Goal: Information Seeking & Learning: Learn about a topic

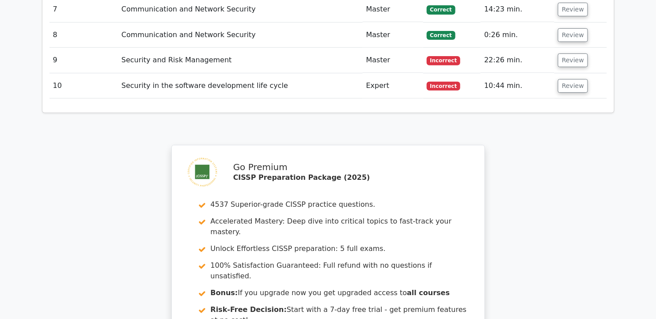
scroll to position [1383, 0]
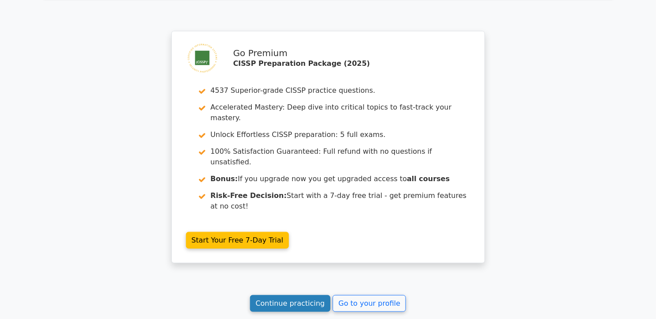
click at [303, 295] on link "Continue practicing" at bounding box center [290, 303] width 81 height 17
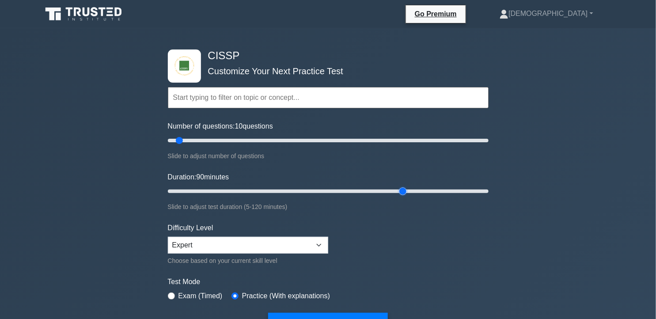
drag, startPoint x: 183, startPoint y: 189, endPoint x: 404, endPoint y: 175, distance: 221.4
type input "90"
click at [404, 186] on input "Duration: 90 minutes" at bounding box center [328, 191] width 321 height 11
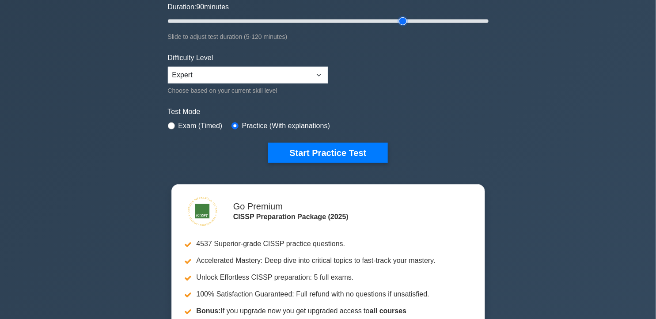
scroll to position [176, 0]
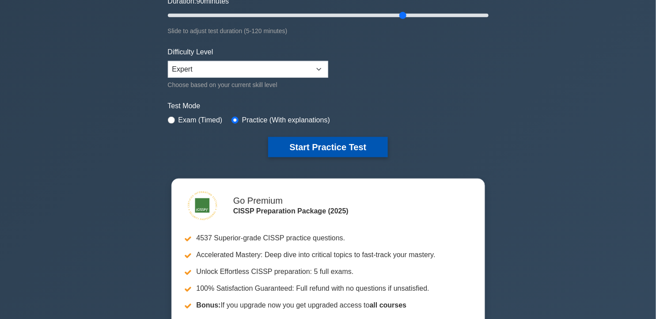
click at [342, 144] on button "Start Practice Test" at bounding box center [327, 147] width 119 height 20
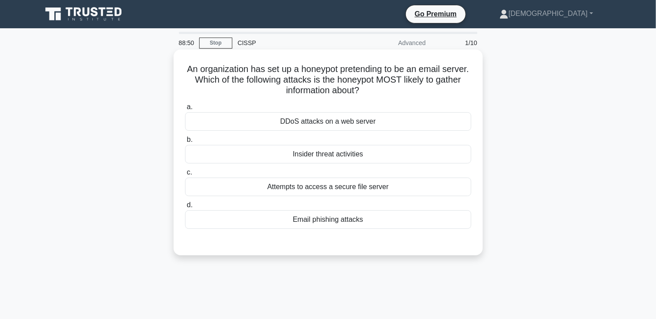
click at [368, 227] on div "Email phishing attacks" at bounding box center [328, 219] width 286 height 19
click at [185, 208] on input "d. Email phishing attacks" at bounding box center [185, 205] width 0 height 6
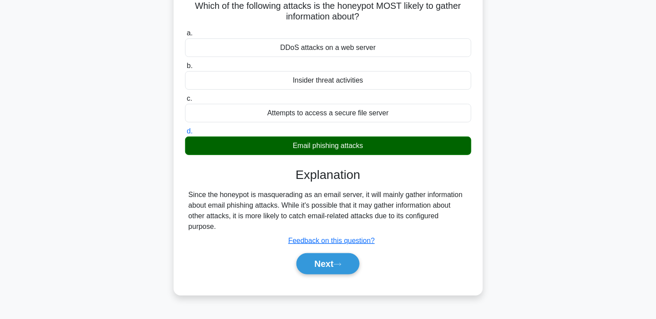
scroll to position [81, 0]
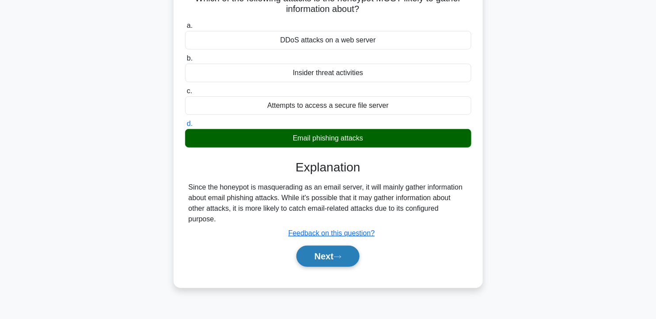
click at [353, 257] on button "Next" at bounding box center [327, 256] width 63 height 21
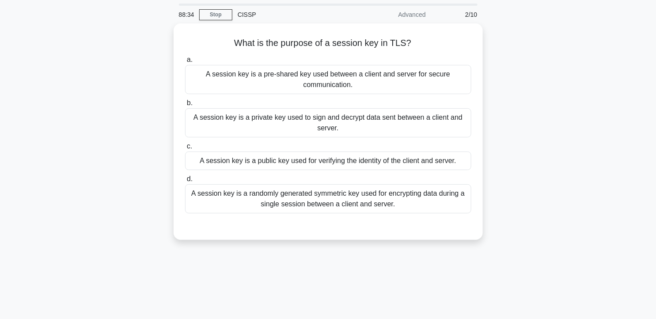
scroll to position [0, 0]
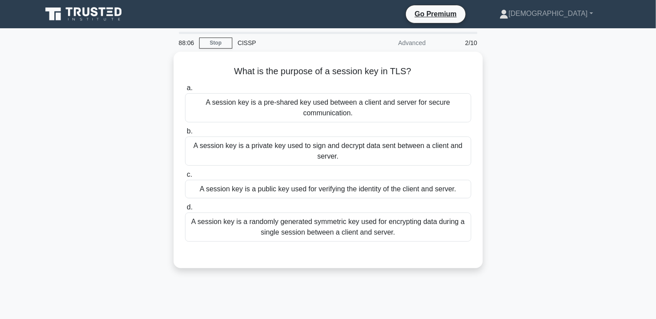
drag, startPoint x: 234, startPoint y: 71, endPoint x: 426, endPoint y: 49, distance: 192.6
click at [426, 49] on div "88:06 Stop CISSP Advanced 2/10 What is the purpose of a session key in TLS? .sp…" at bounding box center [328, 253] width 583 height 442
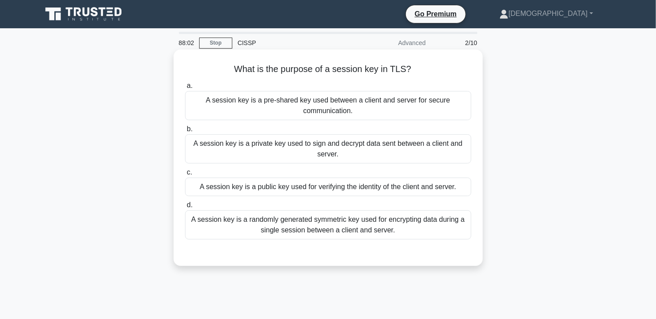
click at [366, 68] on h5 "What is the purpose of a session key in TLS? .spinner_0XTQ{transform-origin:cen…" at bounding box center [328, 69] width 288 height 11
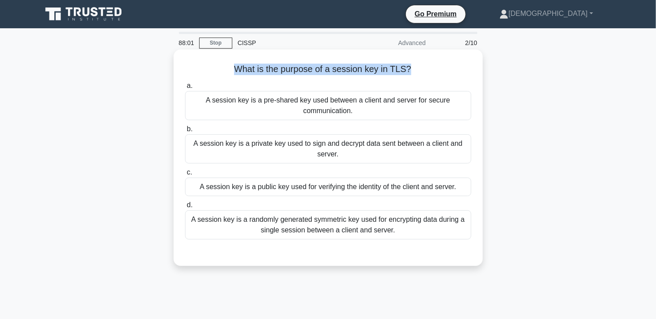
copy div "What is the purpose of a session key in TLS? .spinner_0XTQ{transform-origin:cen…"
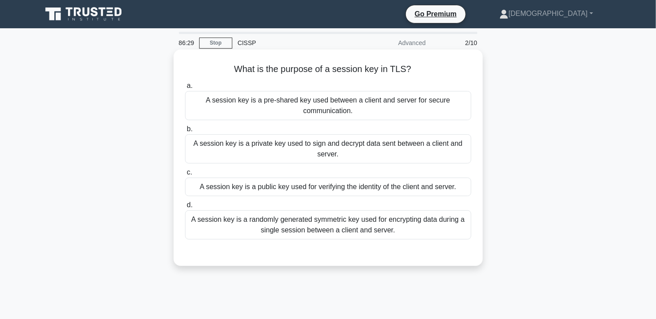
click at [382, 236] on div "A session key is a randomly generated symmetric key used for encrypting data du…" at bounding box center [328, 224] width 286 height 29
click at [185, 208] on input "d. A session key is a randomly generated symmetric key used for encrypting data…" at bounding box center [185, 205] width 0 height 6
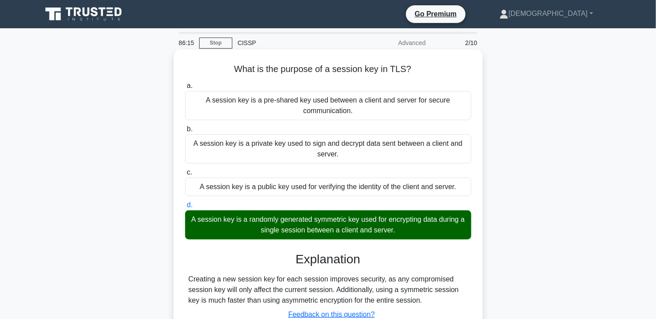
drag, startPoint x: 235, startPoint y: 68, endPoint x: 407, endPoint y: 233, distance: 238.4
click at [407, 233] on div "What is the purpose of a session key in TLS? .spinner_0XTQ{transform-origin:cen…" at bounding box center [328, 209] width 302 height 312
copy div "What is the purpose of a session key in TLS? .spinner_0XTQ{transform-origin:cen…"
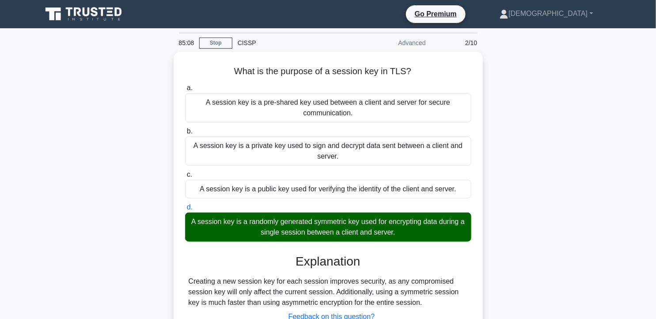
scroll to position [158, 0]
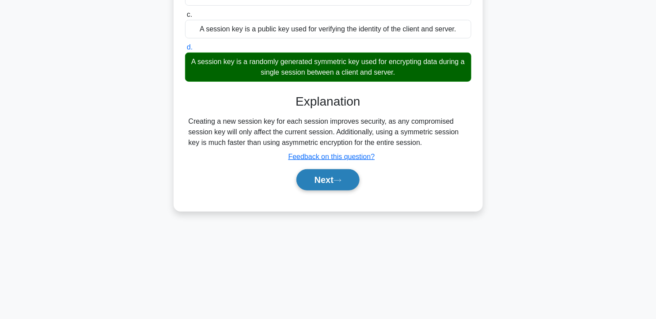
click at [328, 187] on button "Next" at bounding box center [327, 179] width 63 height 21
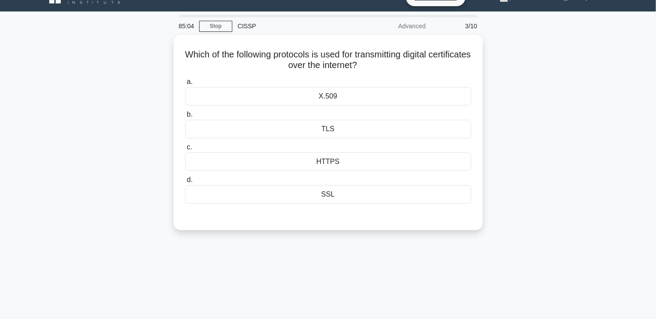
scroll to position [0, 0]
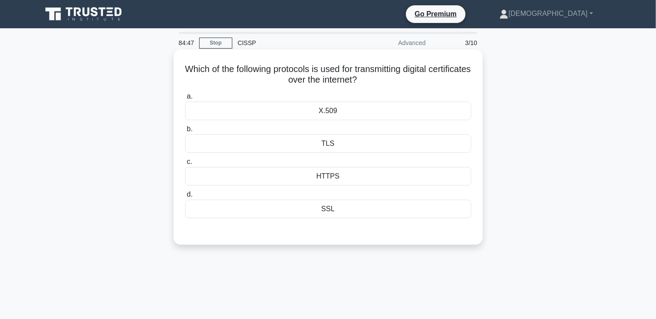
click at [400, 110] on div "X.509" at bounding box center [328, 111] width 286 height 19
click at [185, 99] on input "a. X.509" at bounding box center [185, 97] width 0 height 6
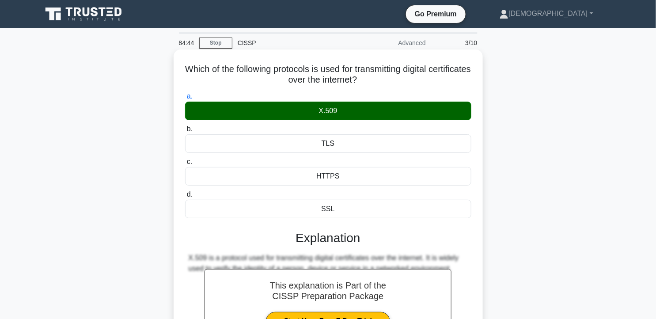
drag, startPoint x: 202, startPoint y: 67, endPoint x: 350, endPoint y: 205, distance: 202.6
click at [350, 205] on div "Which of the following protocols is used for transmitting digital certificates …" at bounding box center [328, 235] width 302 height 365
copy div "Which of the following protocols is used for transmitting digital certificates …"
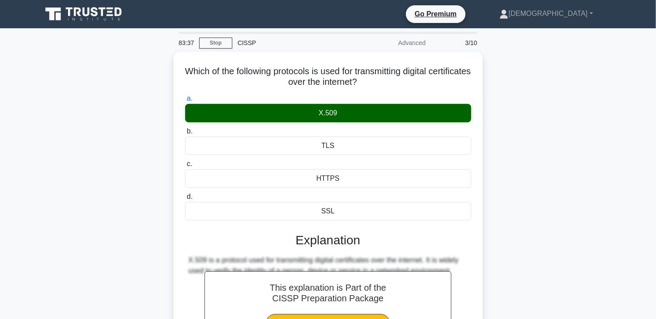
click at [533, 157] on div "Which of the following protocols is used for transmitting digital certificates …" at bounding box center [328, 243] width 583 height 383
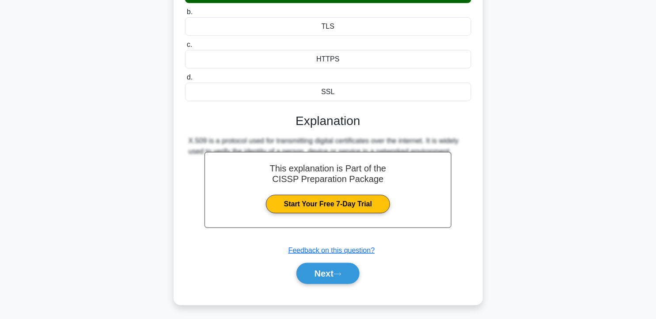
scroll to position [123, 0]
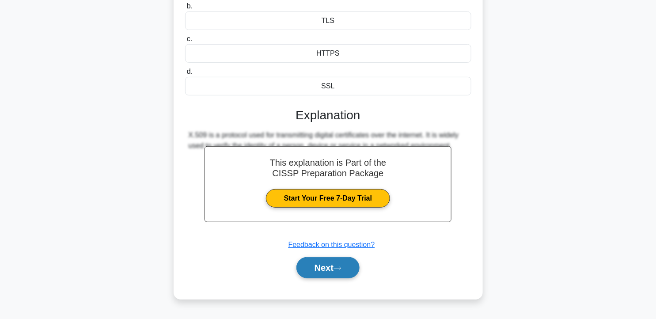
click at [341, 269] on icon at bounding box center [337, 268] width 7 height 3
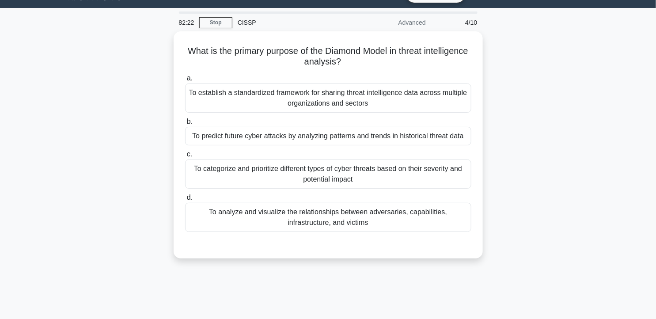
scroll to position [19, 0]
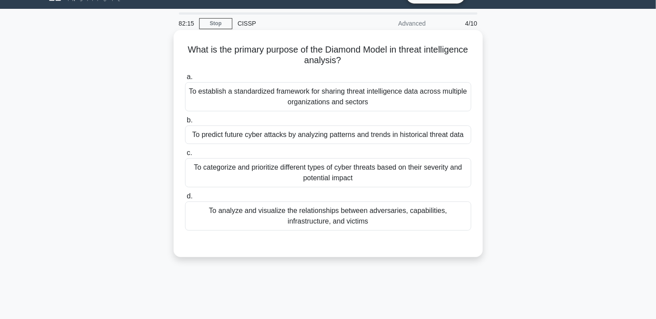
drag, startPoint x: 206, startPoint y: 48, endPoint x: 398, endPoint y: 64, distance: 192.5
click at [398, 64] on h5 "What is the primary purpose of the Diamond Model in threat intelligence analysi…" at bounding box center [328, 55] width 288 height 22
copy h5 "What is the primary purpose of the Diamond Model in threat intelligence analysi…"
click at [217, 72] on label "a. To establish a standardized framework for sharing threat intelligence data a…" at bounding box center [328, 92] width 286 height 40
click at [185, 74] on input "a. To establish a standardized framework for sharing threat intelligence data a…" at bounding box center [185, 77] width 0 height 6
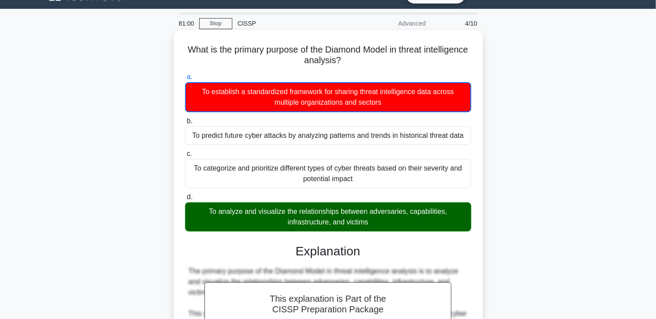
drag, startPoint x: 207, startPoint y: 49, endPoint x: 382, endPoint y: 223, distance: 246.8
click at [382, 223] on div "What is the primary purpose of the Diamond Model in threat intelligence analysi…" at bounding box center [328, 312] width 302 height 557
copy div "What is the primary purpose of the Diamond Model in threat intelligence analysi…"
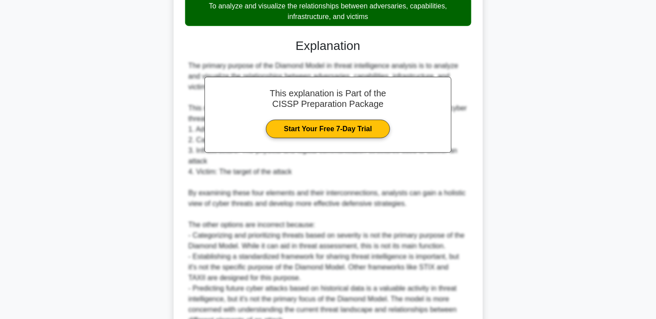
scroll to position [311, 0]
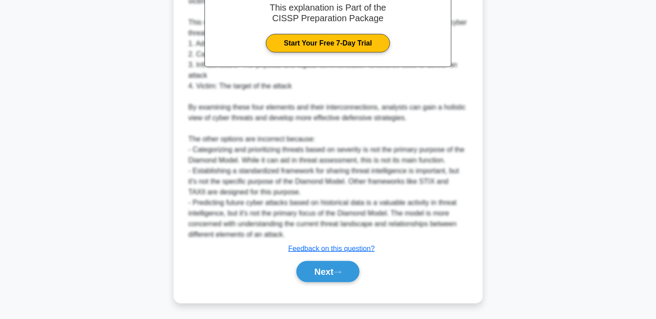
click at [364, 270] on div "Next" at bounding box center [328, 271] width 290 height 21
click at [349, 271] on button "Next" at bounding box center [327, 271] width 63 height 21
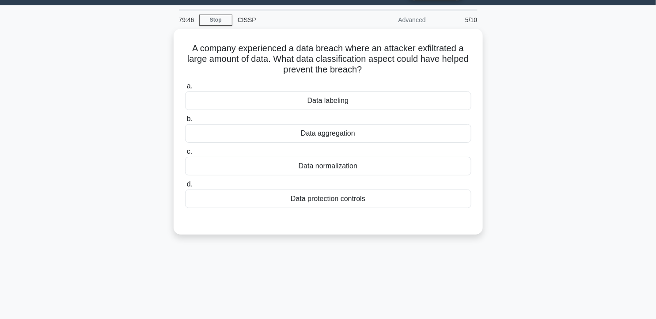
scroll to position [22, 0]
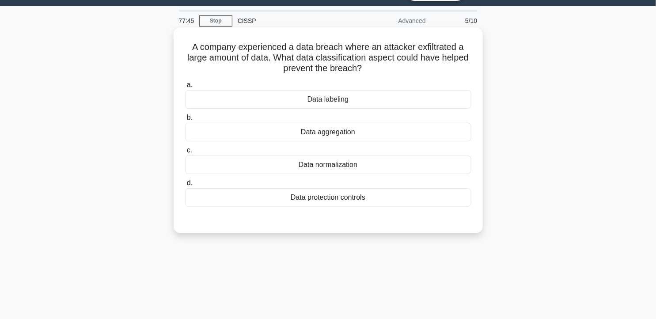
drag, startPoint x: 190, startPoint y: 46, endPoint x: 391, endPoint y: 73, distance: 202.8
click at [391, 73] on h5 "A company experienced a data breach where an attacker exfiltrated a large amoun…" at bounding box center [328, 58] width 288 height 33
copy h5 "A company experienced a data breach where an attacker exfiltrated a large amoun…"
click at [369, 99] on div "Data labeling" at bounding box center [328, 99] width 286 height 19
click at [185, 88] on input "a. Data labeling" at bounding box center [185, 85] width 0 height 6
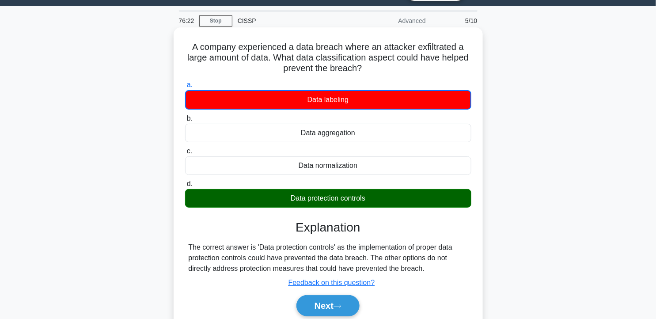
drag, startPoint x: 192, startPoint y: 49, endPoint x: 480, endPoint y: 195, distance: 322.7
click at [480, 195] on div "A company experienced a data breach where an attacker exfiltrated a large amoun…" at bounding box center [328, 182] width 309 height 310
copy div "A company experienced a data breach where an attacker exfiltrated a large amoun…"
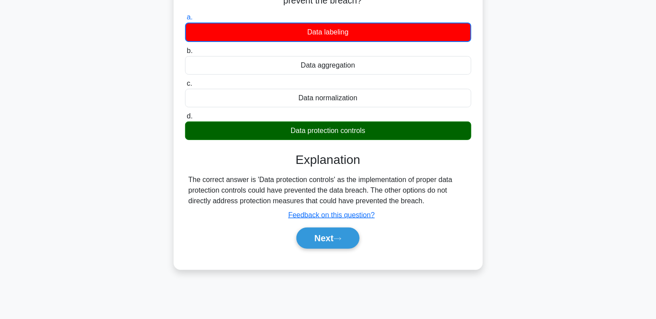
scroll to position [93, 0]
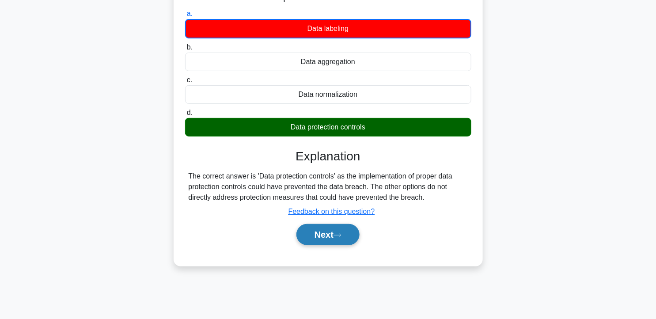
click at [333, 233] on button "Next" at bounding box center [327, 234] width 63 height 21
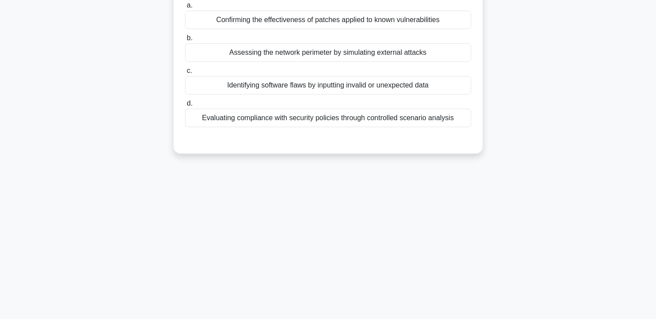
scroll to position [0, 0]
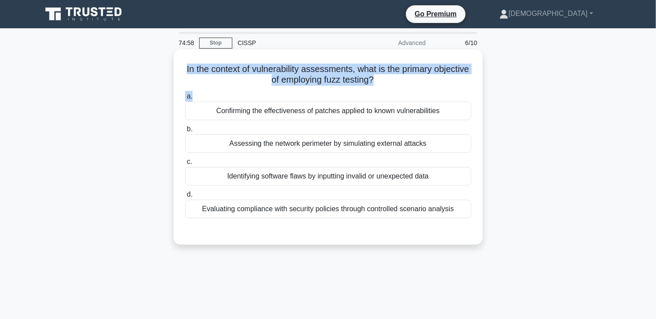
drag, startPoint x: 201, startPoint y: 72, endPoint x: 399, endPoint y: 89, distance: 198.7
click at [399, 89] on div "In the context of vulnerability assessments, what is the primary objective of e…" at bounding box center [328, 147] width 302 height 188
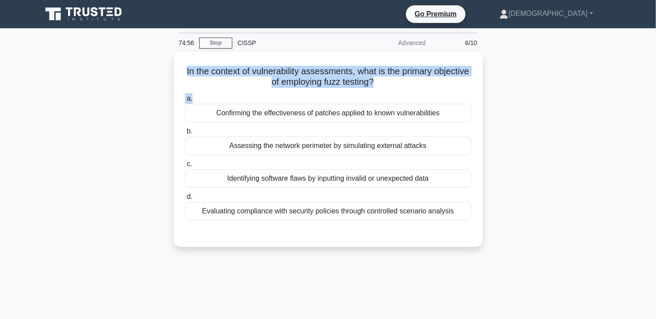
click at [157, 76] on div "In the context of vulnerability assessments, what is the primary objective of e…" at bounding box center [328, 155] width 583 height 206
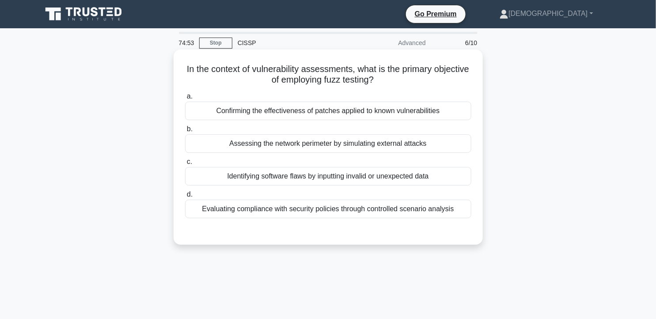
drag, startPoint x: 201, startPoint y: 67, endPoint x: 403, endPoint y: 77, distance: 202.7
click at [403, 77] on h5 "In the context of vulnerability assessments, what is the primary objective of e…" at bounding box center [328, 75] width 288 height 22
copy h5 "In the context of vulnerability assessments, what is the primary objective of e…"
click at [367, 174] on div "Identifying software flaws by inputting invalid or unexpected data" at bounding box center [328, 176] width 286 height 19
click at [185, 165] on input "c. Identifying software flaws by inputting invalid or unexpected data" at bounding box center [185, 162] width 0 height 6
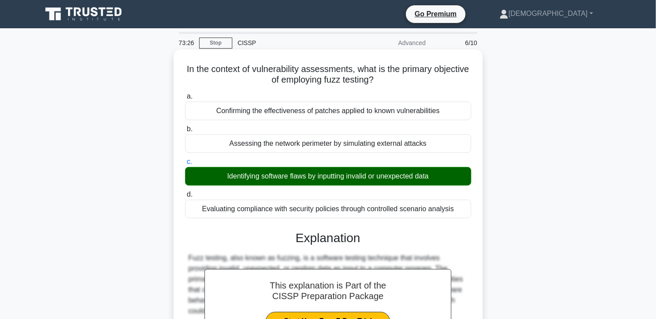
drag, startPoint x: 201, startPoint y: 69, endPoint x: 464, endPoint y: 213, distance: 299.2
click at [464, 213] on div "In the context of vulnerability assessments, what is the primary objective of e…" at bounding box center [328, 267] width 302 height 429
copy div "In the context of vulnerability assessments, what is the primary objective of e…"
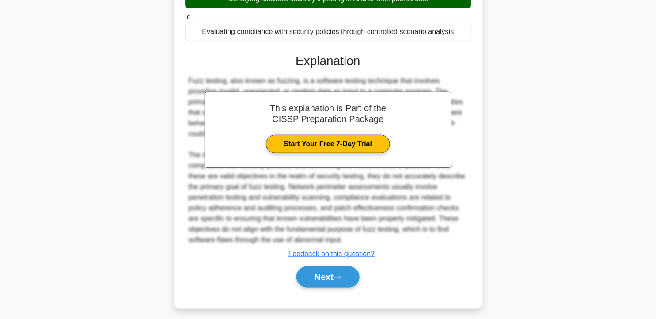
scroll to position [183, 0]
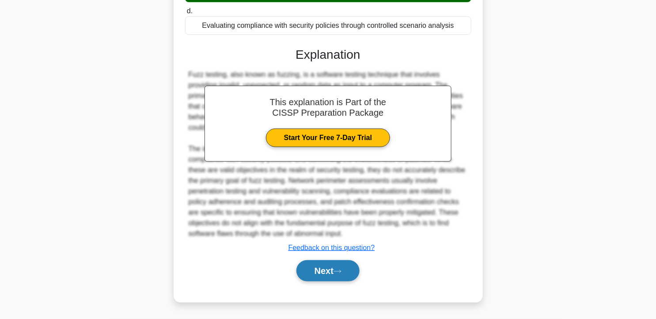
click at [324, 274] on button "Next" at bounding box center [327, 270] width 63 height 21
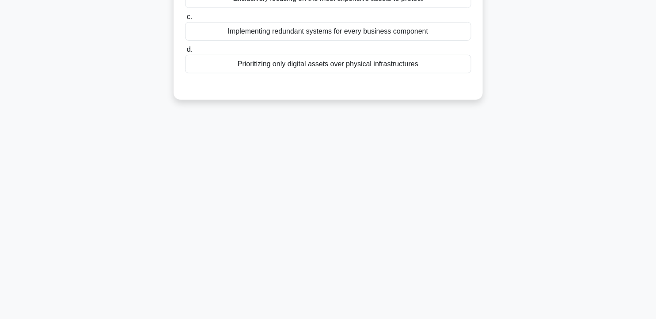
scroll to position [0, 0]
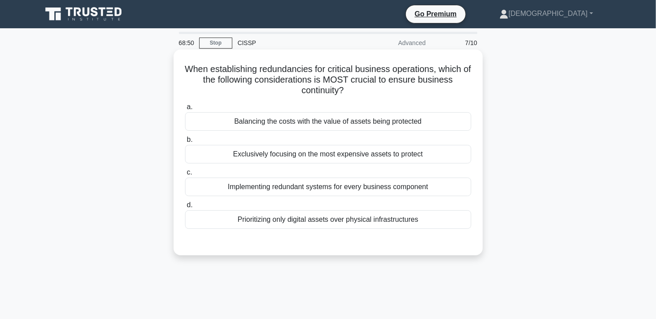
drag, startPoint x: 188, startPoint y: 67, endPoint x: 345, endPoint y: 92, distance: 159.3
click at [345, 92] on h5 "When establishing redundancies for critical business operations, which of the f…" at bounding box center [328, 80] width 288 height 33
copy h5 "When establishing redundancies for critical business operations, which of the f…"
click at [316, 125] on div "Balancing the costs with the value of assets being protected" at bounding box center [328, 121] width 286 height 19
click at [185, 110] on input "a. Balancing the costs with the value of assets being protected" at bounding box center [185, 107] width 0 height 6
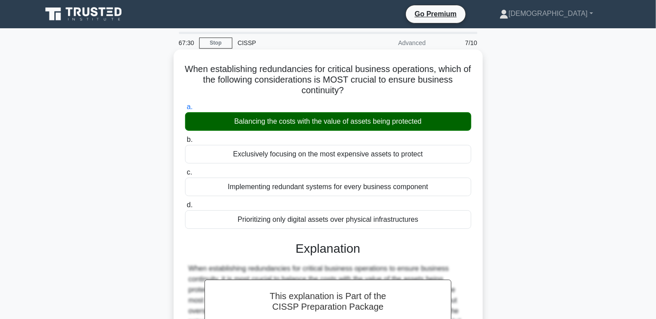
drag, startPoint x: 188, startPoint y: 67, endPoint x: 422, endPoint y: 227, distance: 283.6
click at [422, 227] on div "When establishing redundancies for critical business operations, which of the f…" at bounding box center [328, 267] width 302 height 429
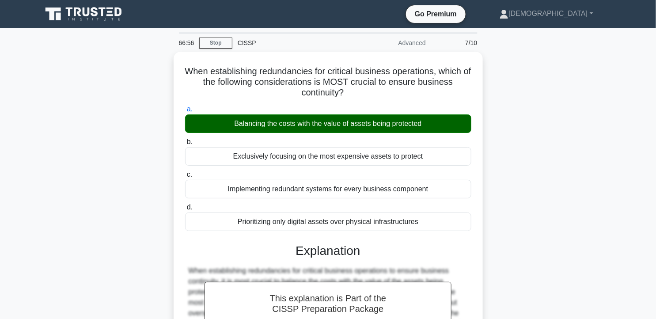
scroll to position [183, 0]
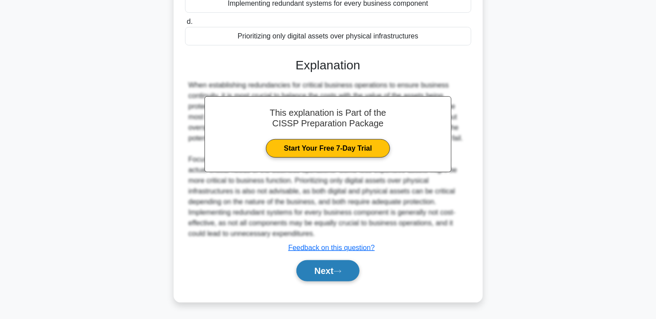
click at [343, 263] on button "Next" at bounding box center [327, 270] width 63 height 21
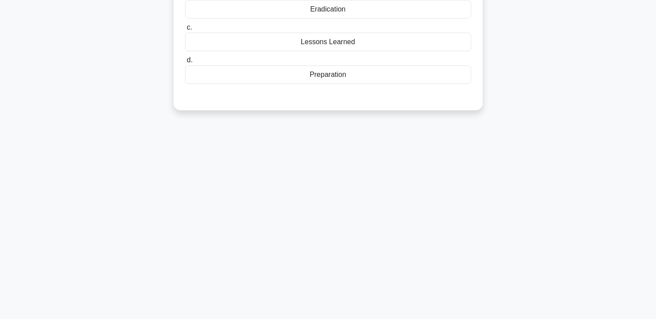
scroll to position [0, 0]
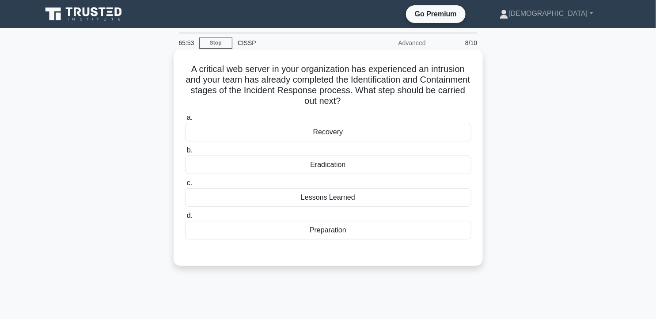
click at [333, 138] on div "Recovery" at bounding box center [328, 132] width 286 height 19
click at [185, 121] on input "a. Recovery" at bounding box center [185, 118] width 0 height 6
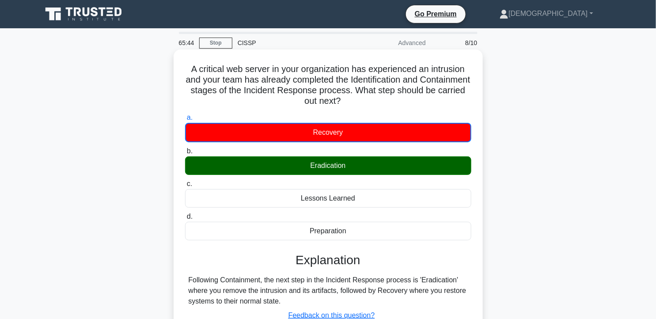
drag, startPoint x: 189, startPoint y: 69, endPoint x: 368, endPoint y: 235, distance: 244.5
click at [368, 235] on div "A critical web server in your organization has experienced an intrusion and you…" at bounding box center [328, 209] width 302 height 313
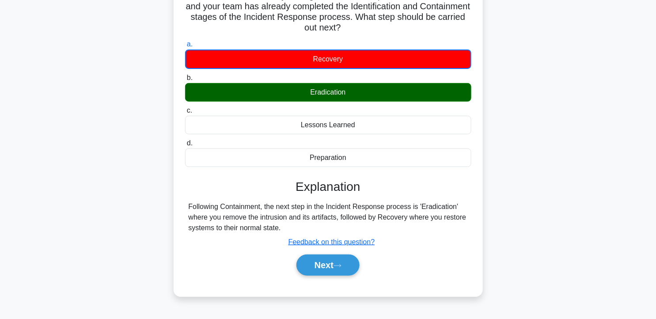
scroll to position [158, 0]
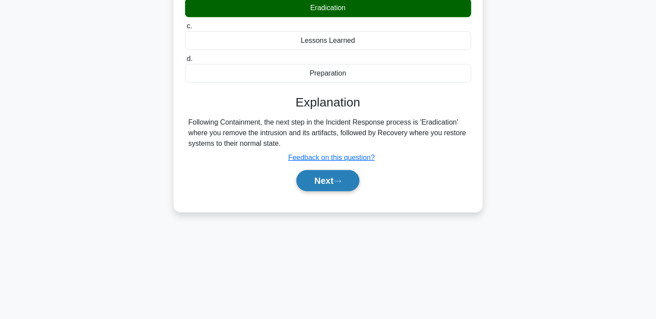
click at [330, 175] on button "Next" at bounding box center [327, 180] width 63 height 21
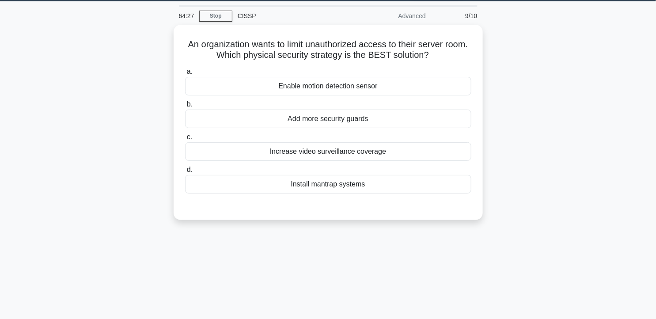
scroll to position [0, 0]
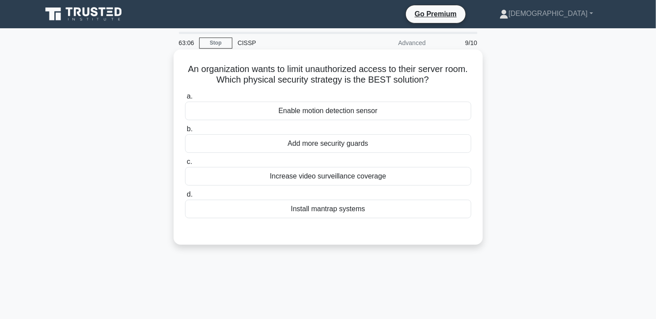
click at [360, 209] on div "Install mantrap systems" at bounding box center [328, 209] width 286 height 19
click at [185, 198] on input "d. Install mantrap systems" at bounding box center [185, 195] width 0 height 6
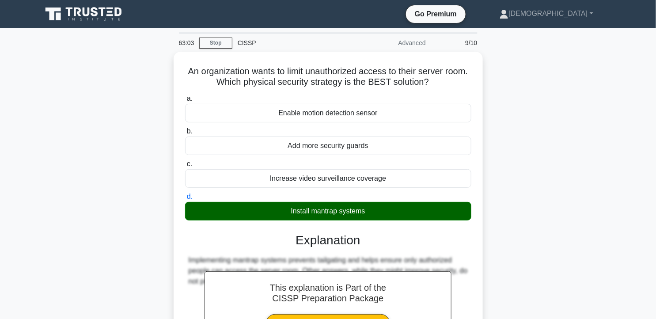
scroll to position [158, 0]
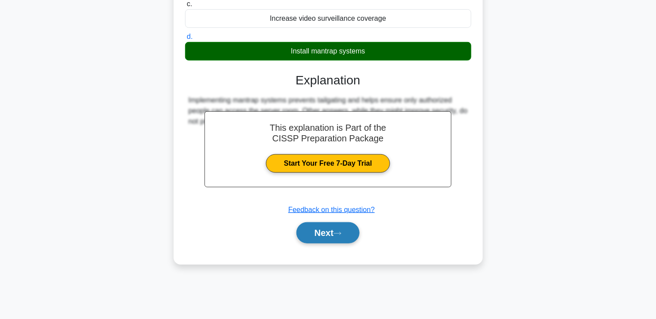
click at [342, 230] on button "Next" at bounding box center [327, 232] width 63 height 21
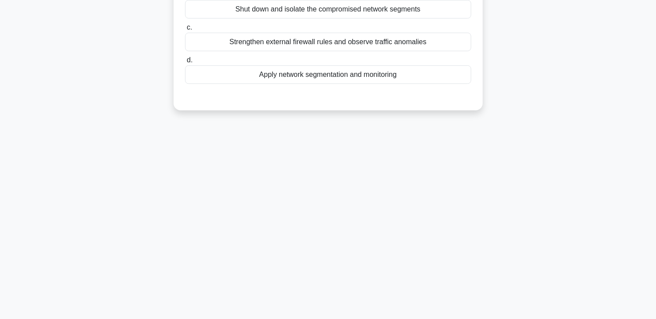
scroll to position [0, 0]
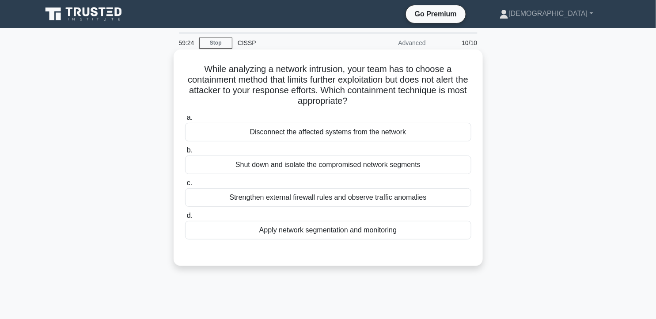
click at [336, 231] on div "Apply network segmentation and monitoring" at bounding box center [328, 230] width 286 height 19
click at [185, 219] on input "d. Apply network segmentation and monitoring" at bounding box center [185, 216] width 0 height 6
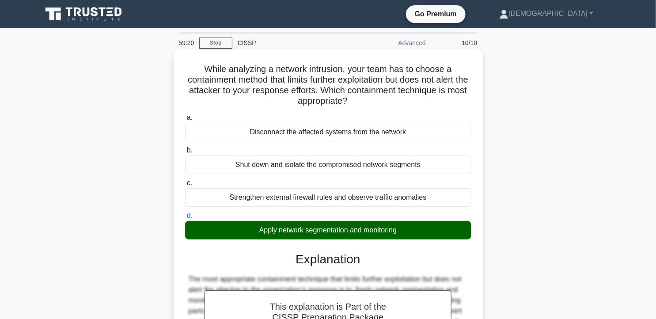
drag, startPoint x: 201, startPoint y: 68, endPoint x: 418, endPoint y: 239, distance: 275.0
click at [418, 239] on div "While analyzing a network intrusion, your team has to choose a containment meth…" at bounding box center [328, 294] width 302 height 482
click at [418, 239] on div "Apply network segmentation and monitoring" at bounding box center [328, 230] width 286 height 19
click at [185, 219] on input "d. Apply network segmentation and monitoring" at bounding box center [185, 216] width 0 height 6
drag, startPoint x: 200, startPoint y: 68, endPoint x: 410, endPoint y: 227, distance: 262.7
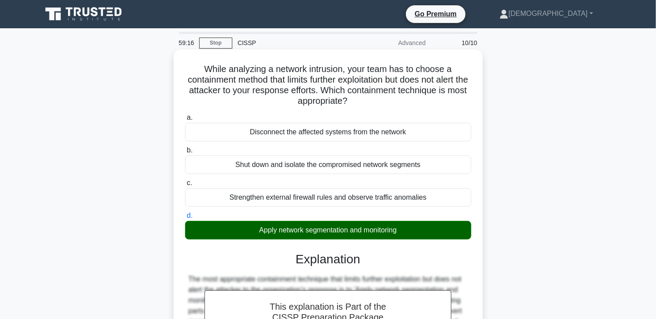
click at [410, 227] on div "While analyzing a network intrusion, your team has to choose a containment meth…" at bounding box center [328, 294] width 302 height 482
